Goal: Navigation & Orientation: Understand site structure

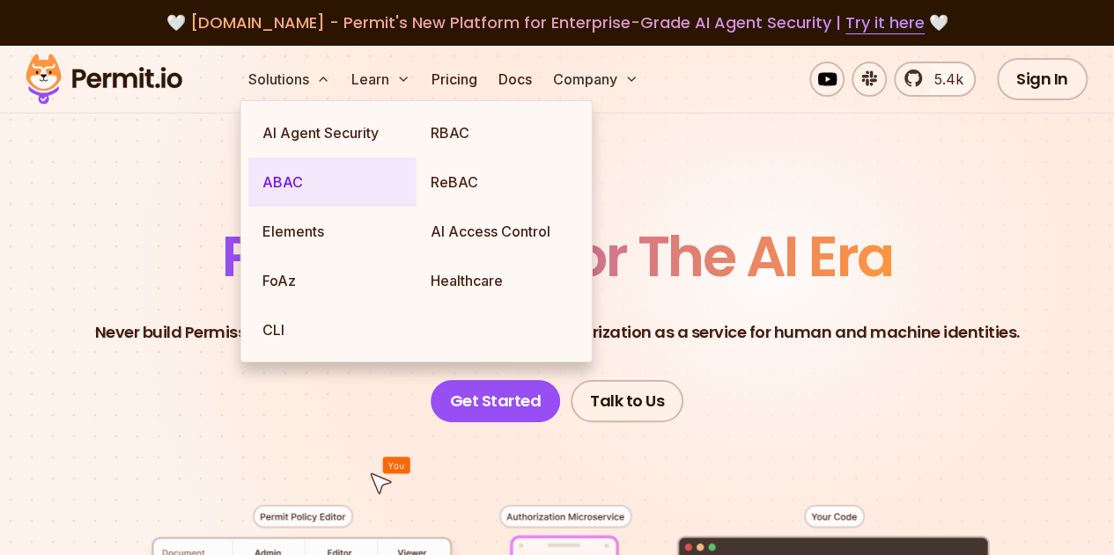
click at [292, 179] on link "ABAC" at bounding box center [332, 182] width 168 height 49
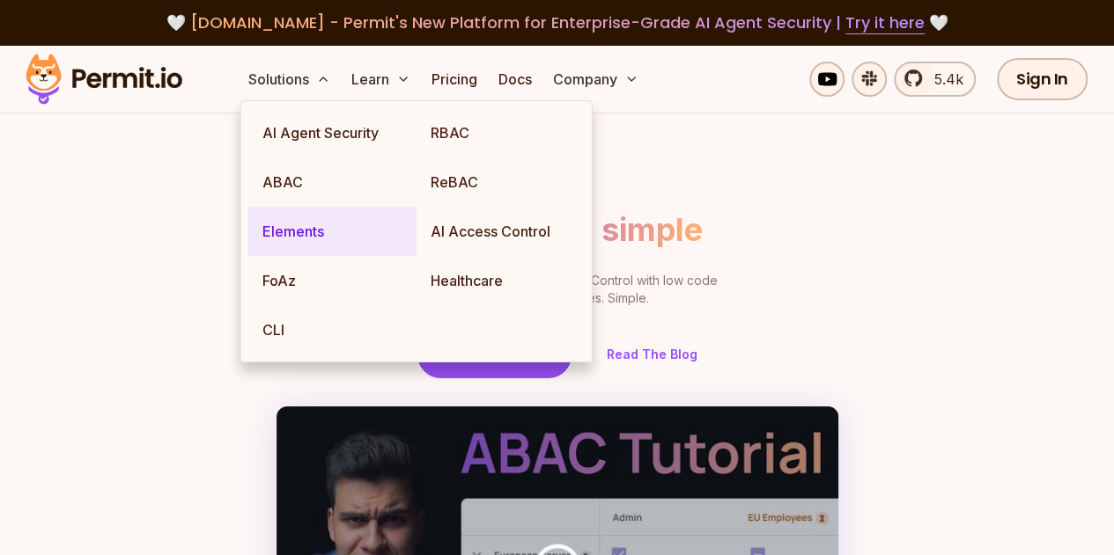
click at [282, 232] on link "Elements" at bounding box center [332, 231] width 168 height 49
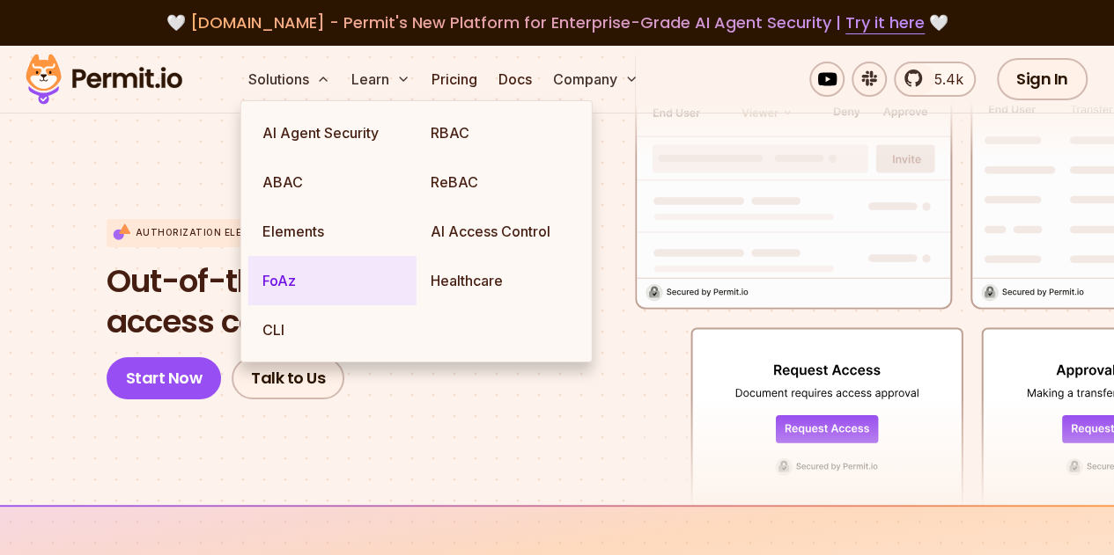
click at [292, 275] on link "FoAz" at bounding box center [332, 280] width 168 height 49
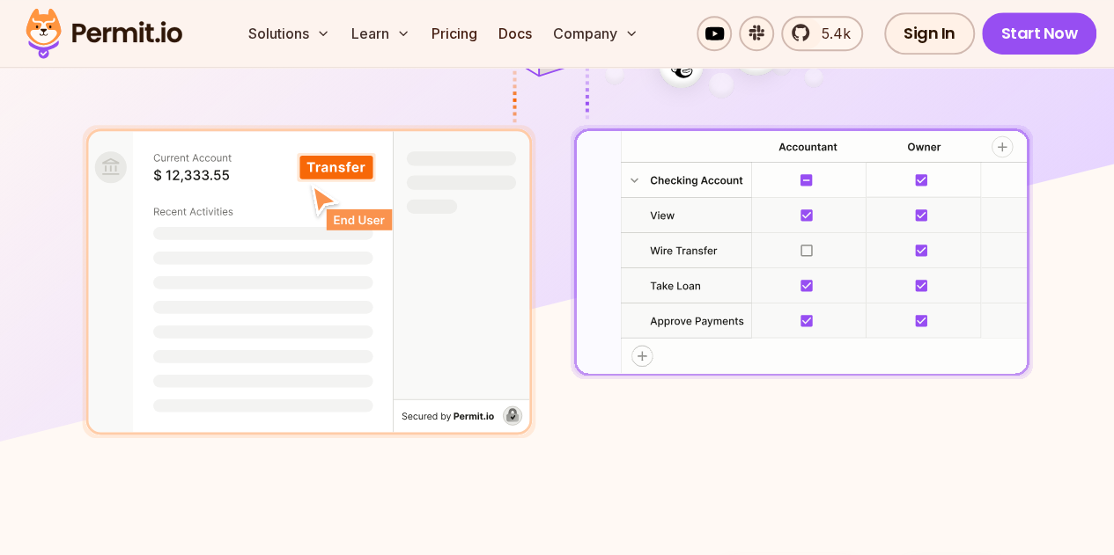
scroll to position [639, 0]
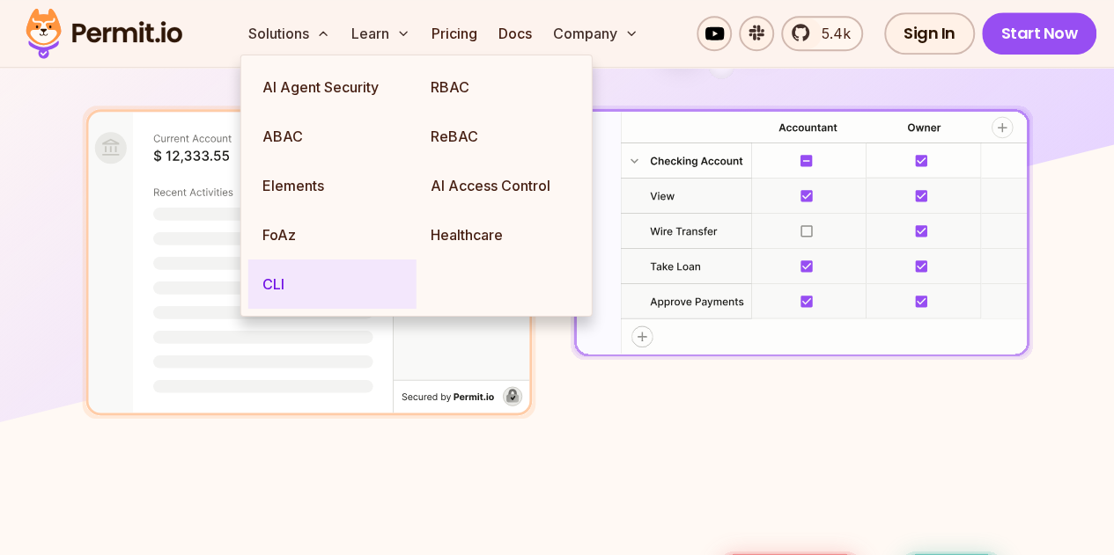
click at [276, 288] on link "CLI" at bounding box center [332, 284] width 168 height 49
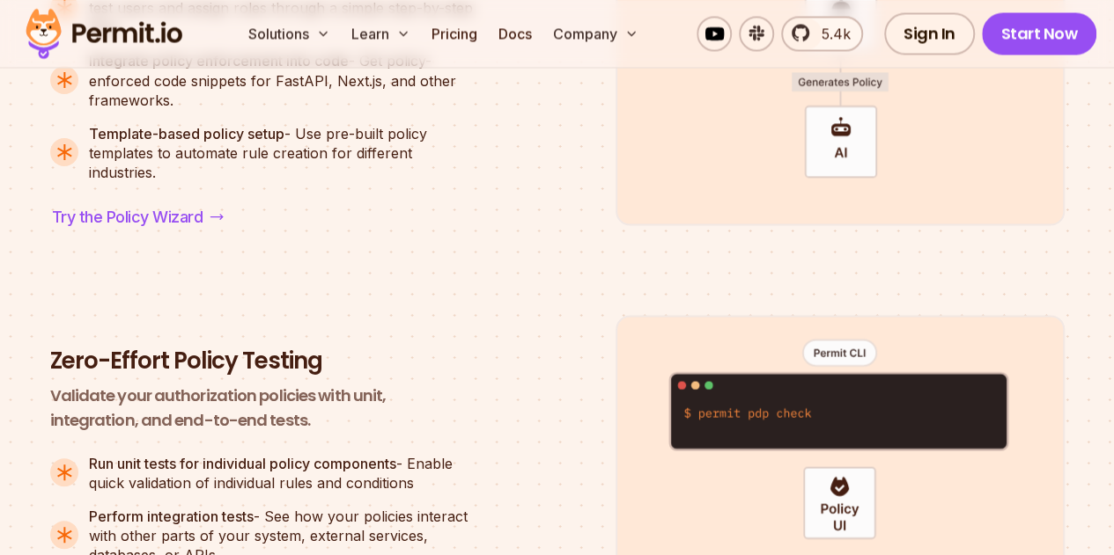
scroll to position [1601, 0]
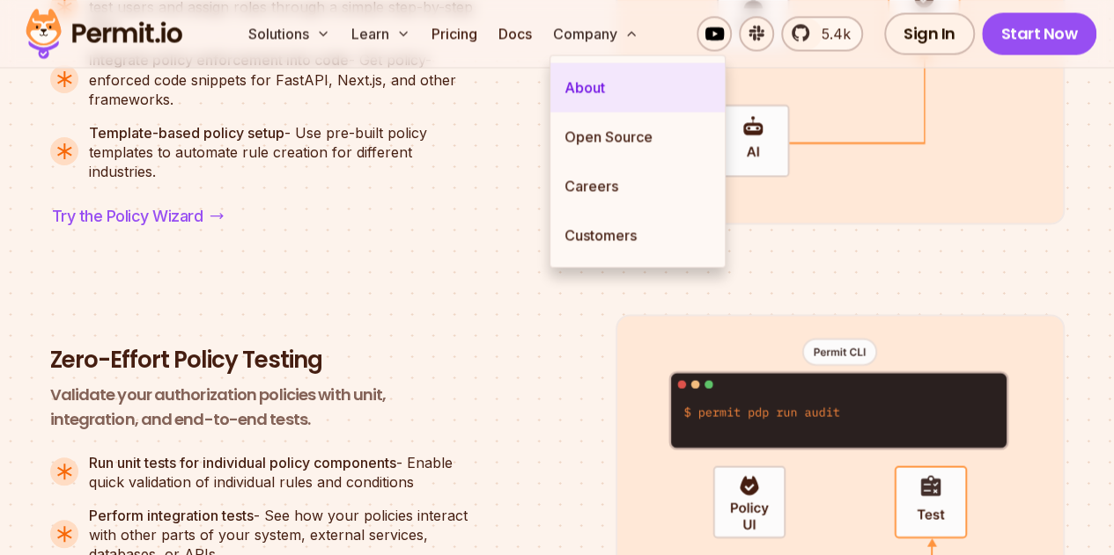
click at [581, 77] on link "About" at bounding box center [637, 86] width 174 height 49
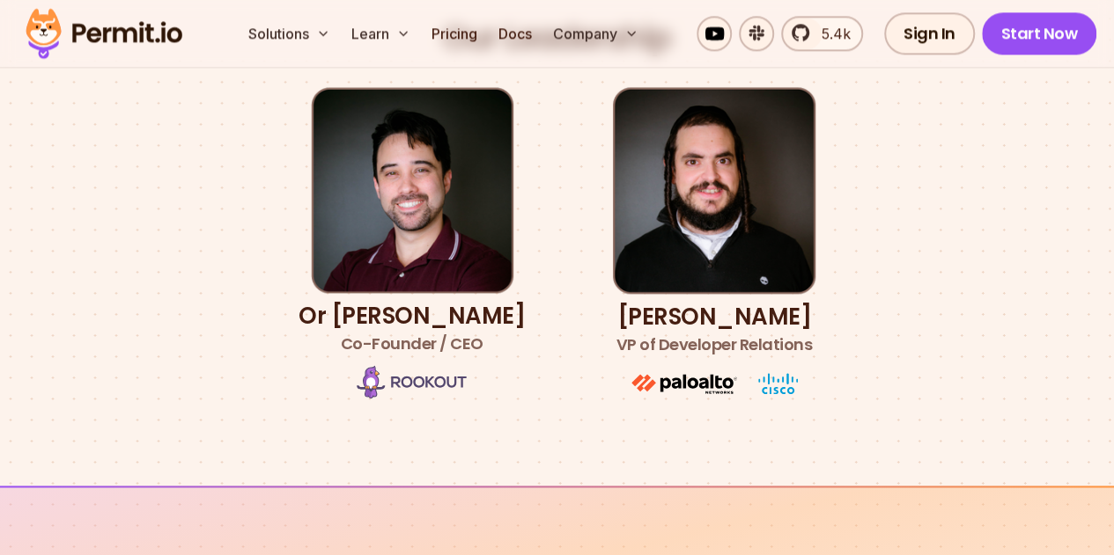
scroll to position [1050, 0]
